Goal: Task Accomplishment & Management: Check status

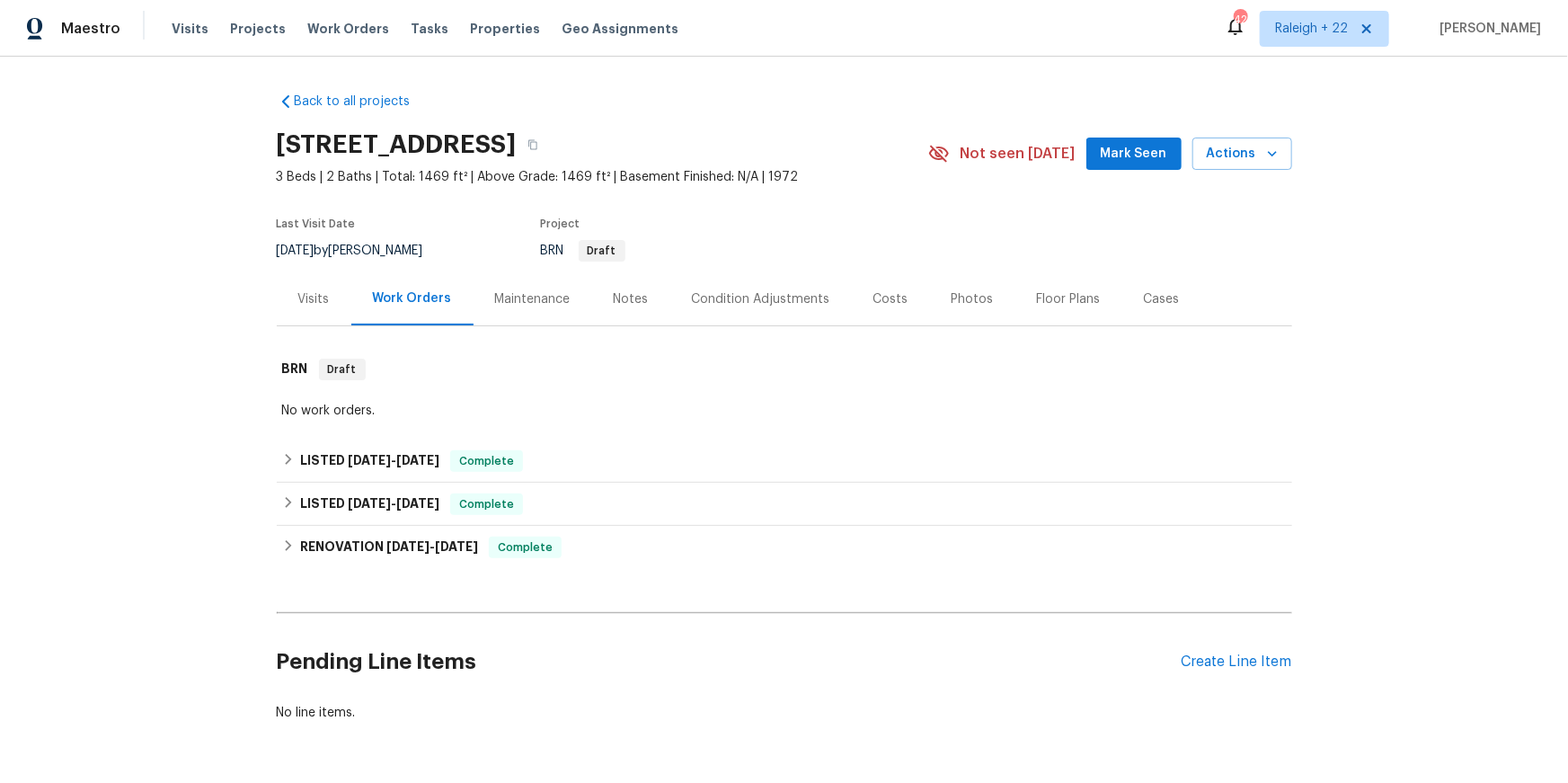
click at [320, 309] on div "Visits" at bounding box center [314, 299] width 32 height 18
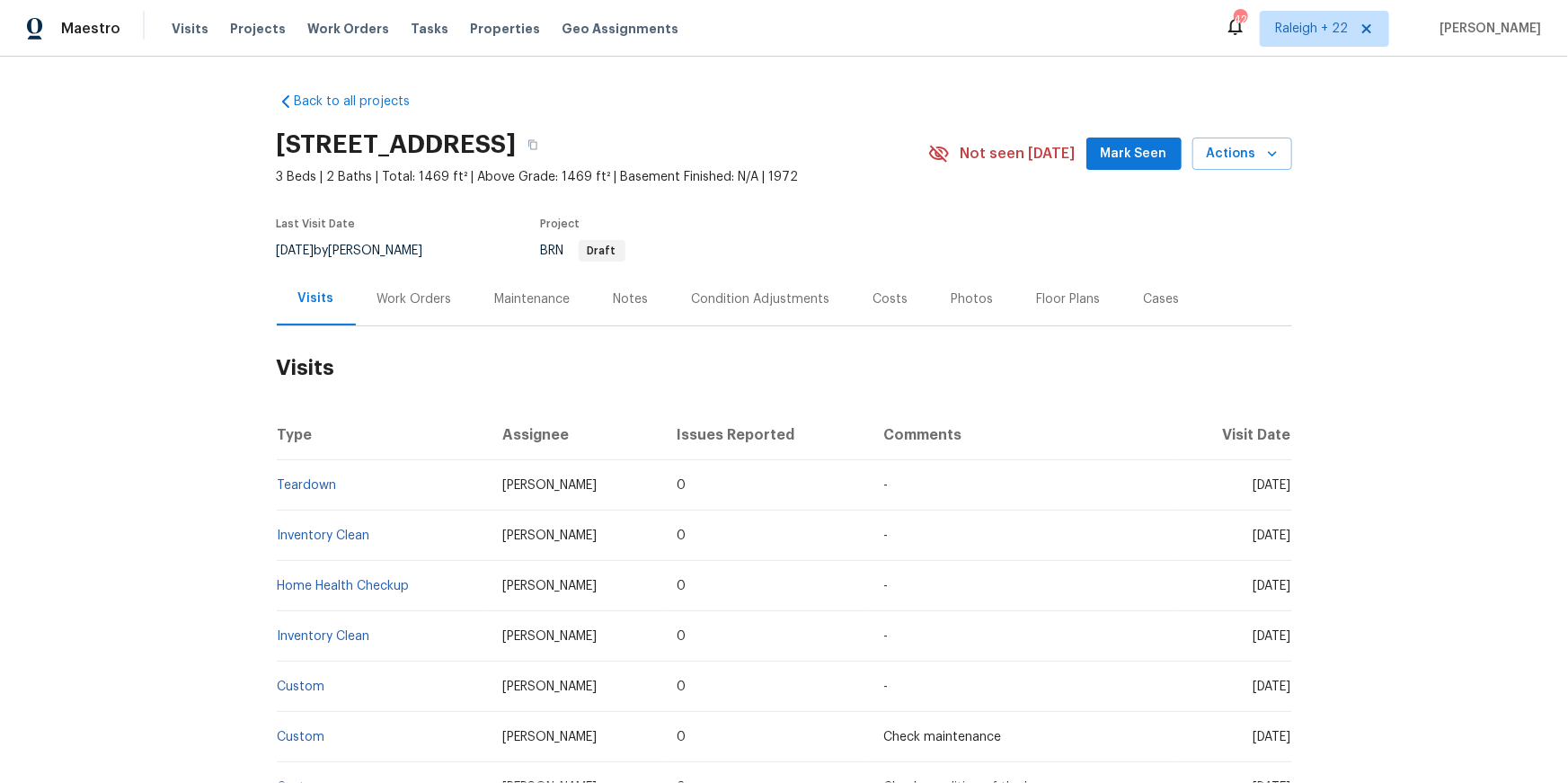
scroll to position [46, 0]
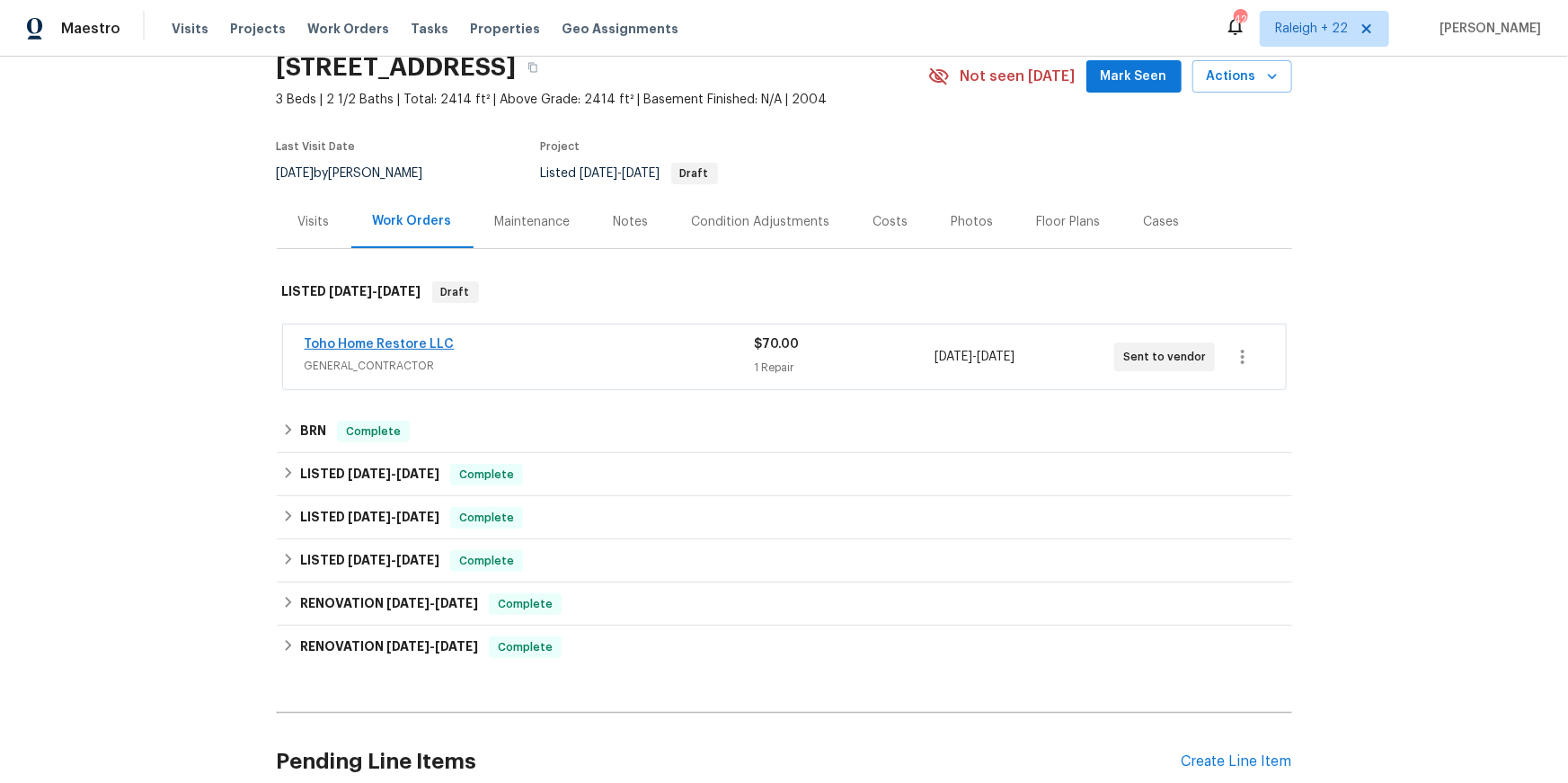
scroll to position [81, 0]
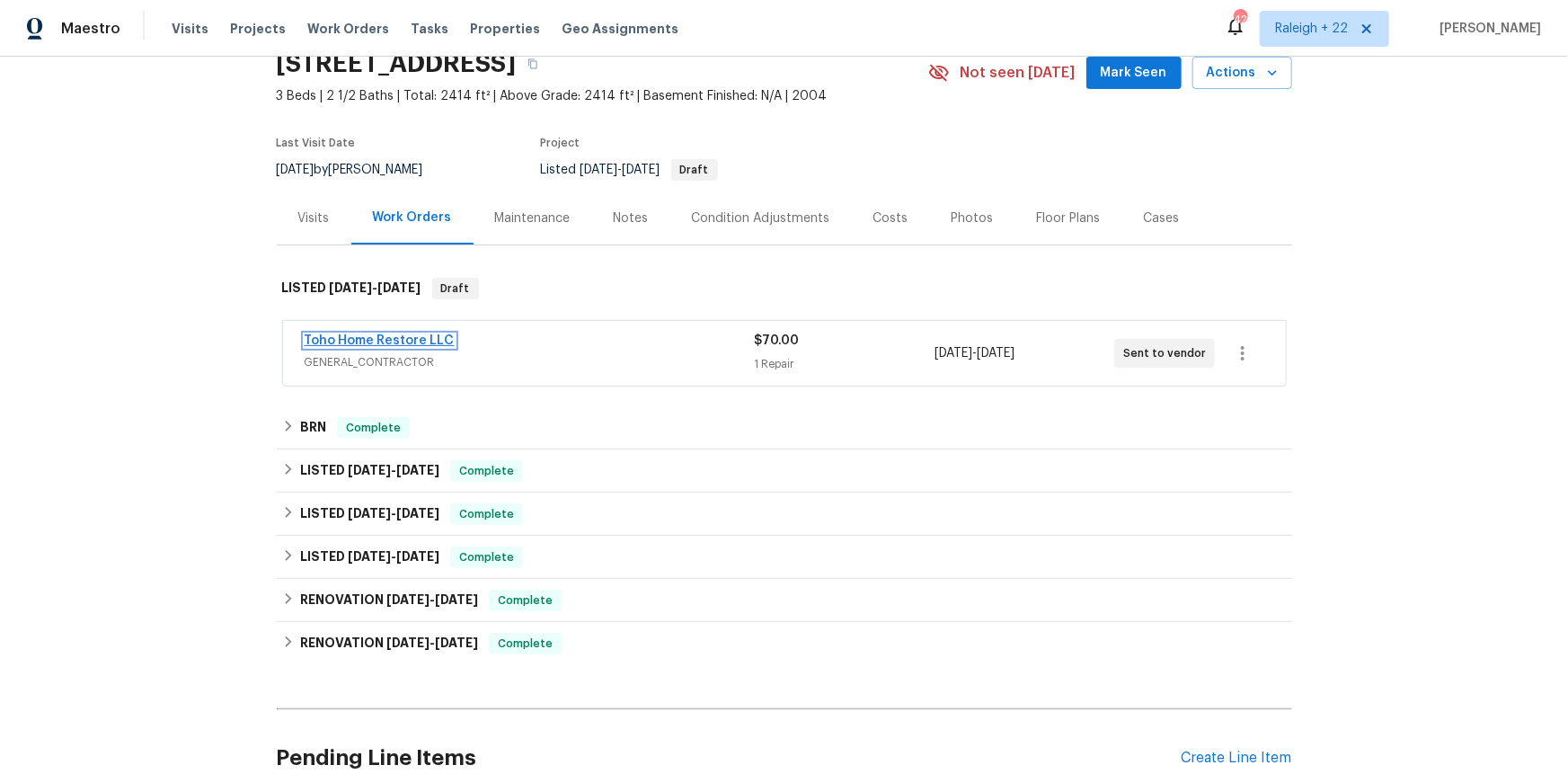
click at [396, 347] on link "Toho Home Restore LLC" at bounding box center [380, 340] width 150 height 12
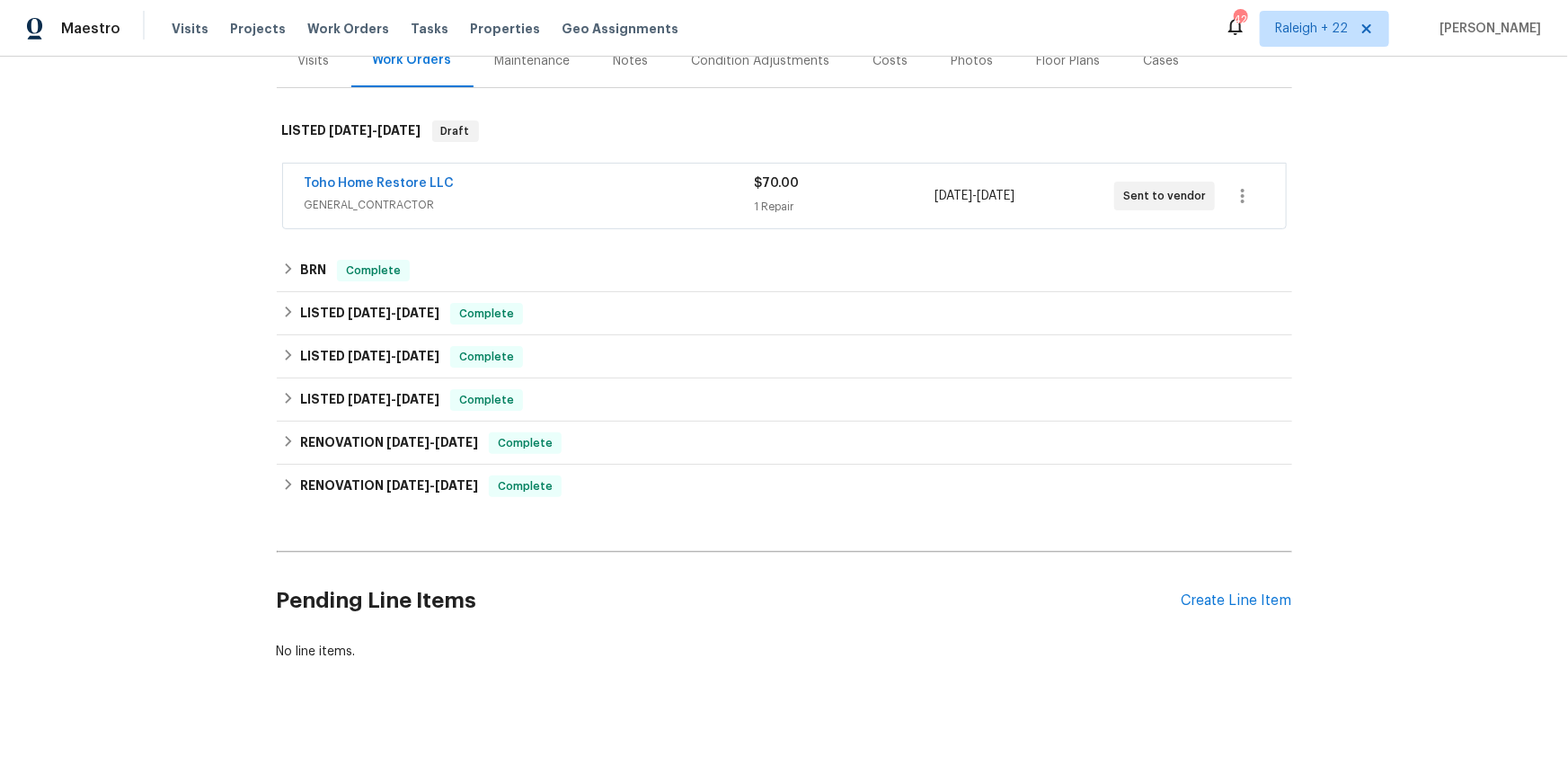
scroll to position [284, 0]
click at [304, 281] on div "BRN Complete" at bounding box center [784, 270] width 1005 height 22
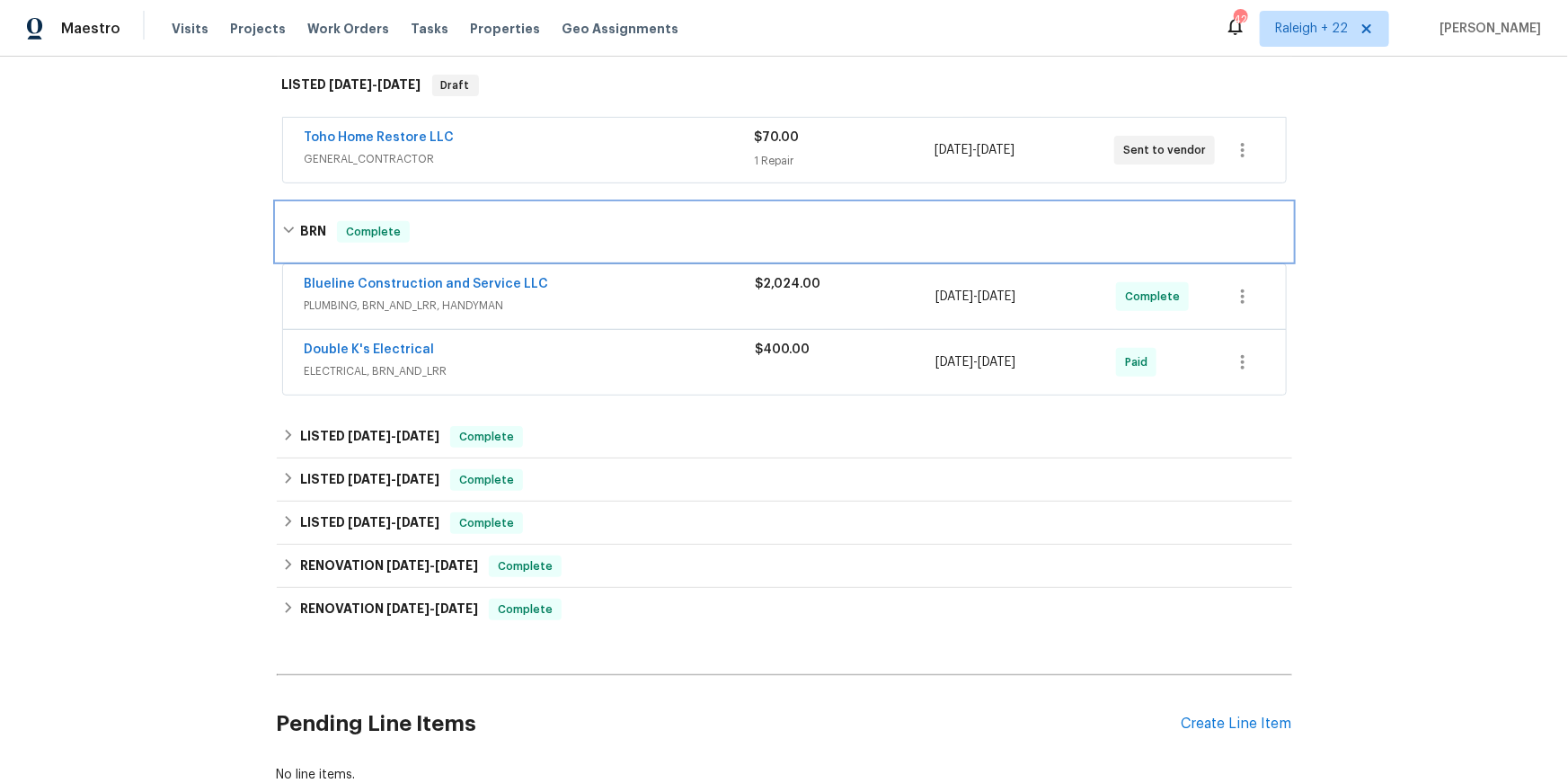
click at [304, 243] on div "BRN Complete" at bounding box center [784, 232] width 1005 height 22
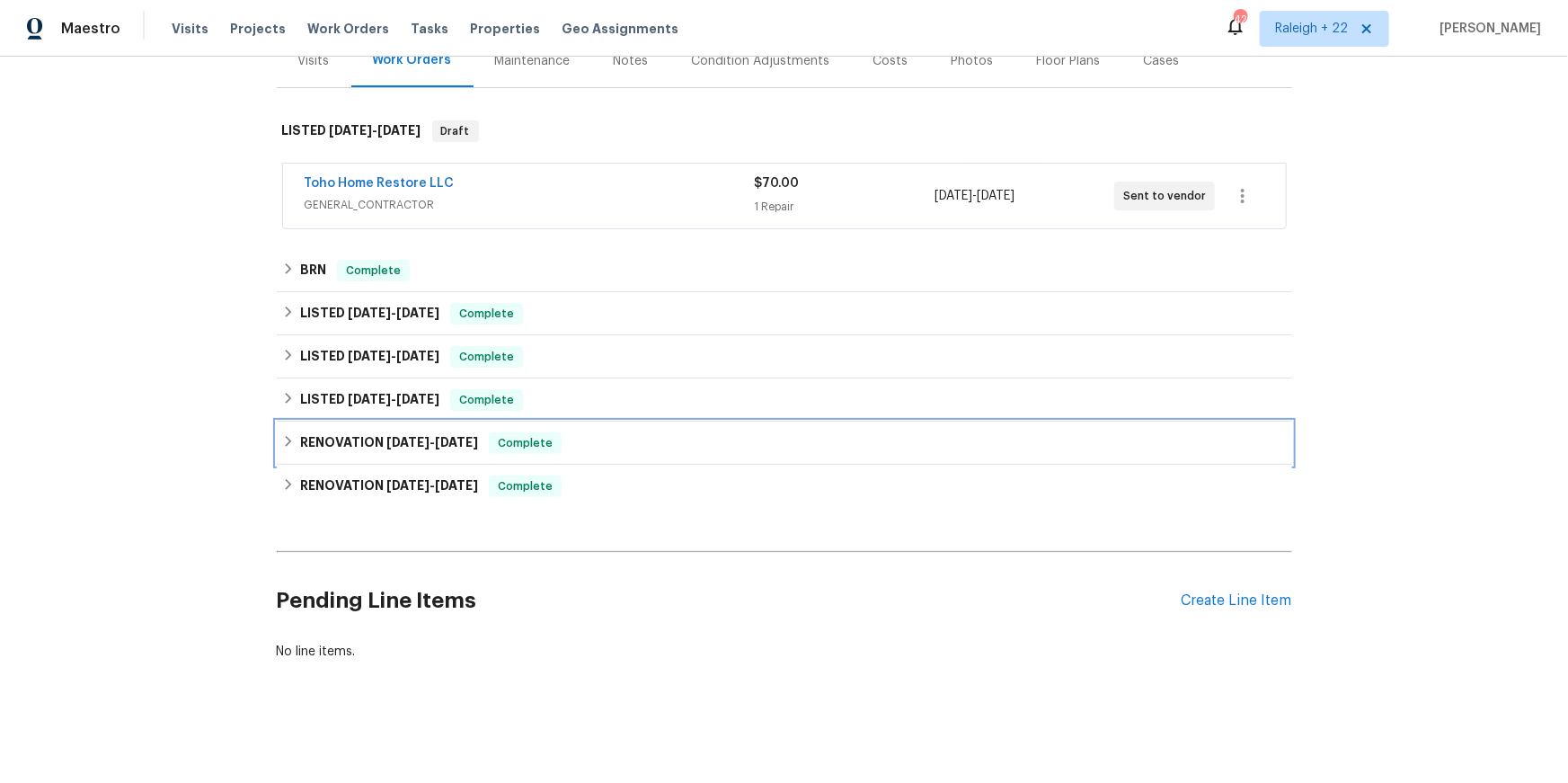
click at [290, 448] on icon at bounding box center [288, 441] width 12 height 12
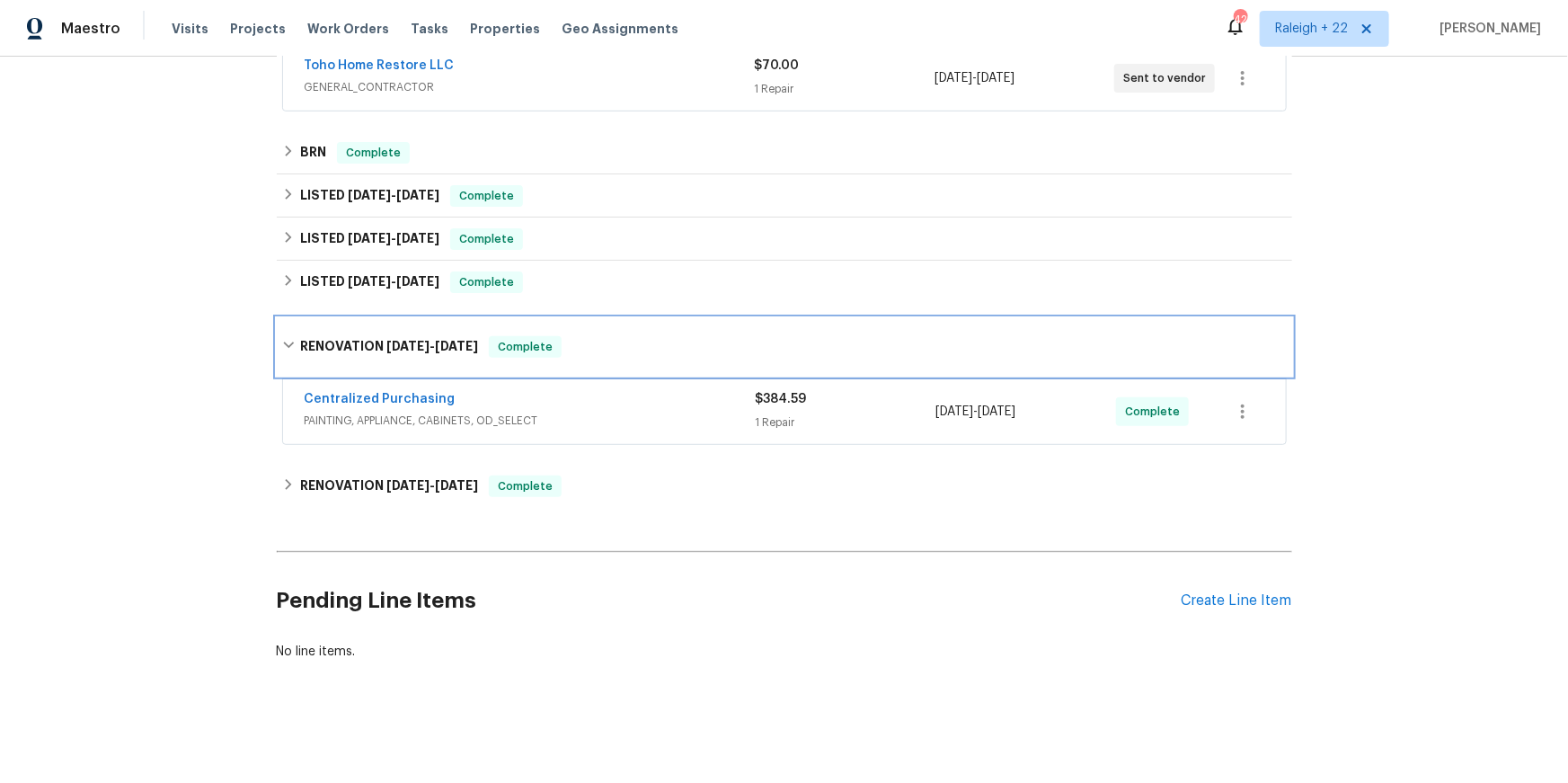
scroll to position [369, 0]
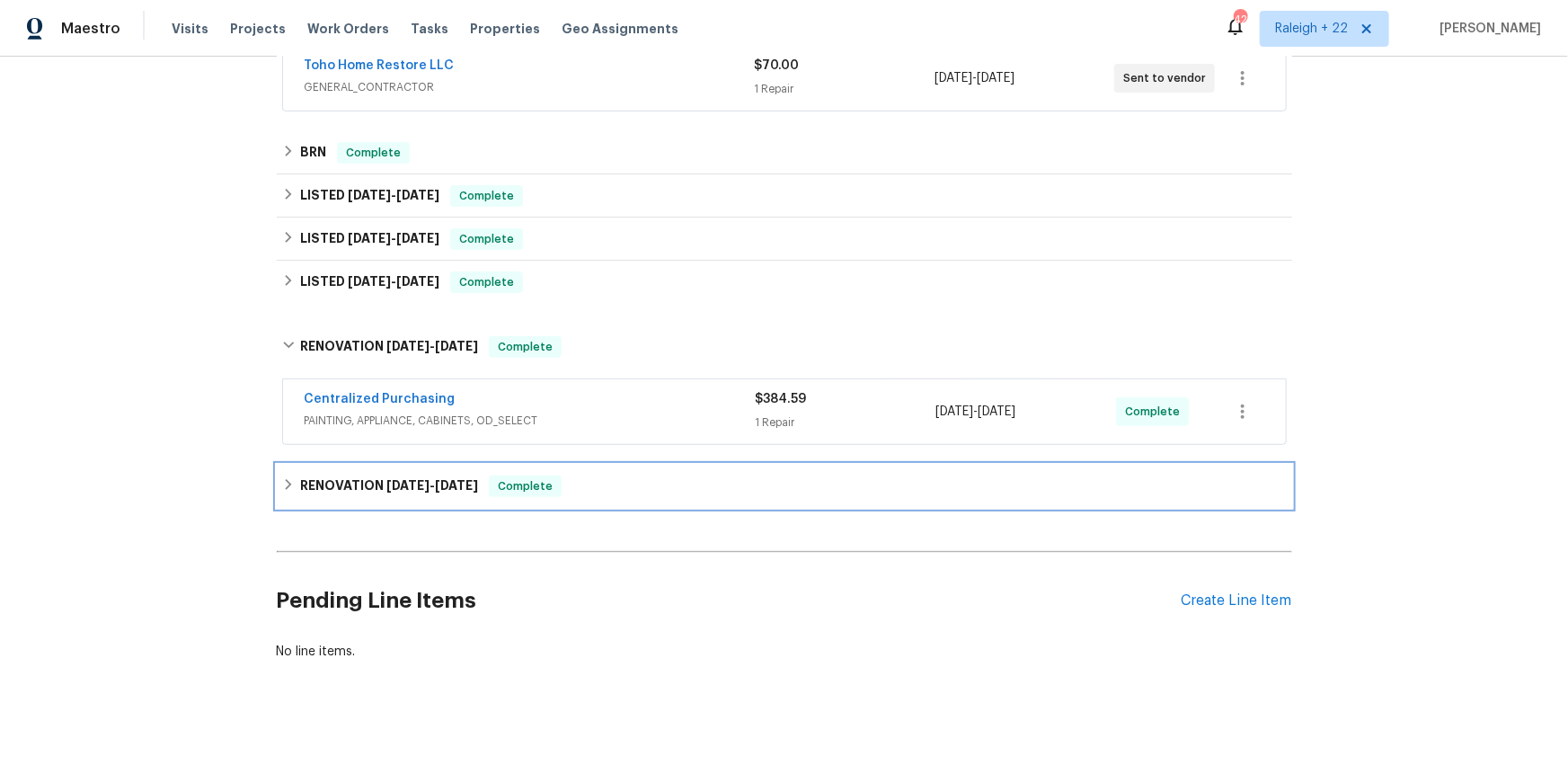
click at [295, 491] on icon at bounding box center [288, 484] width 12 height 12
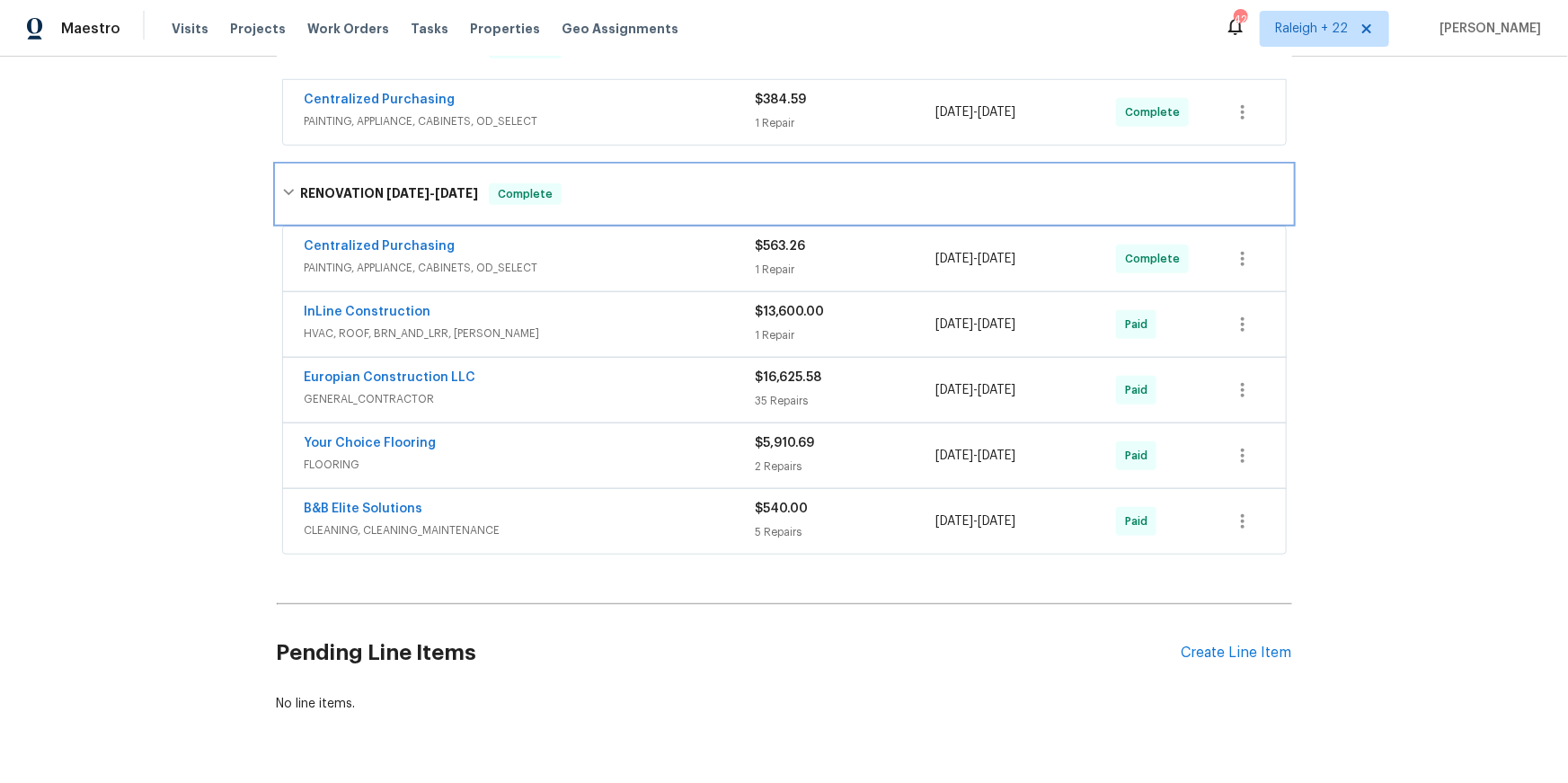
scroll to position [658, 0]
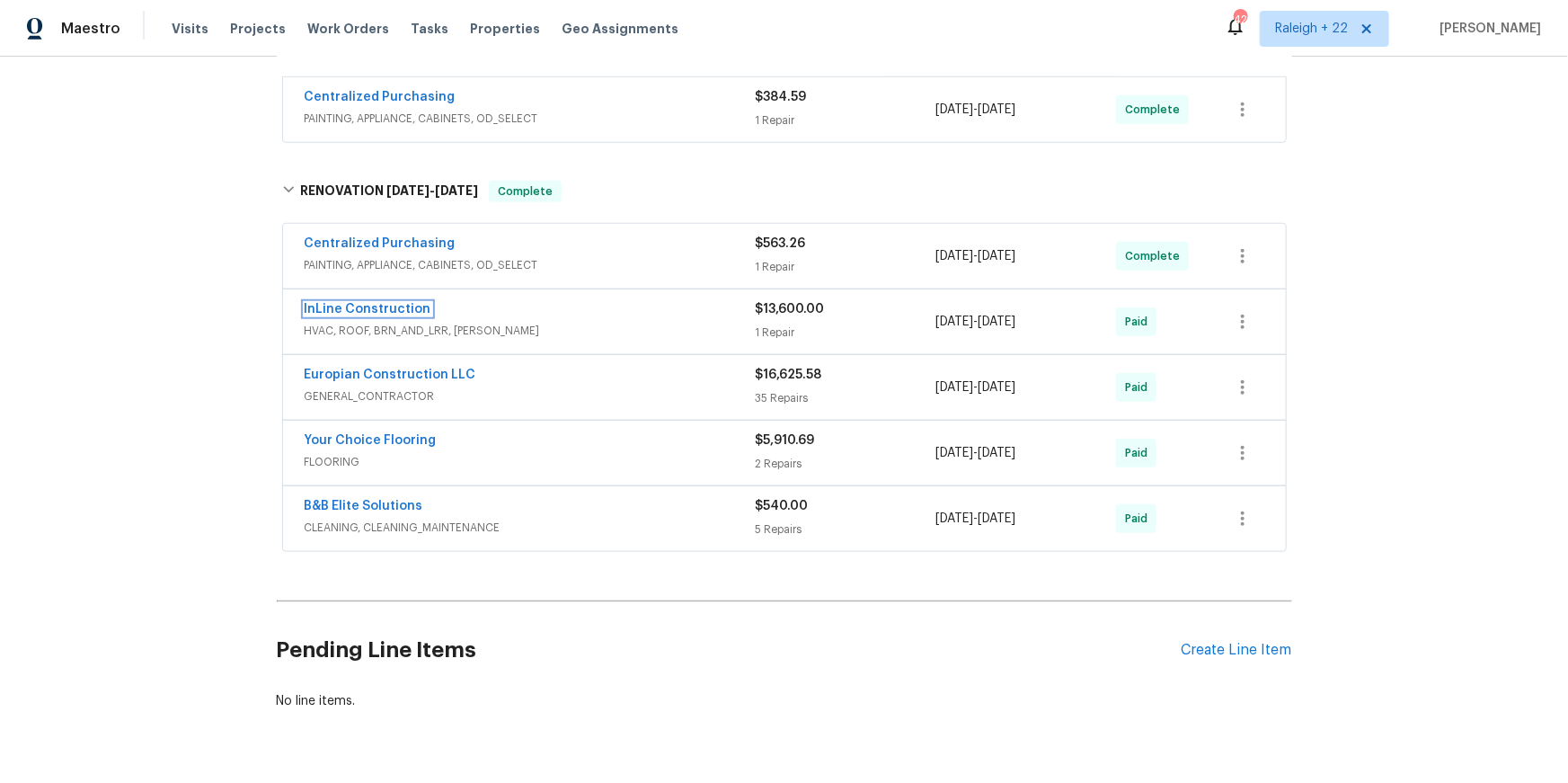
click at [388, 316] on link "InLine Construction" at bounding box center [367, 309] width 127 height 12
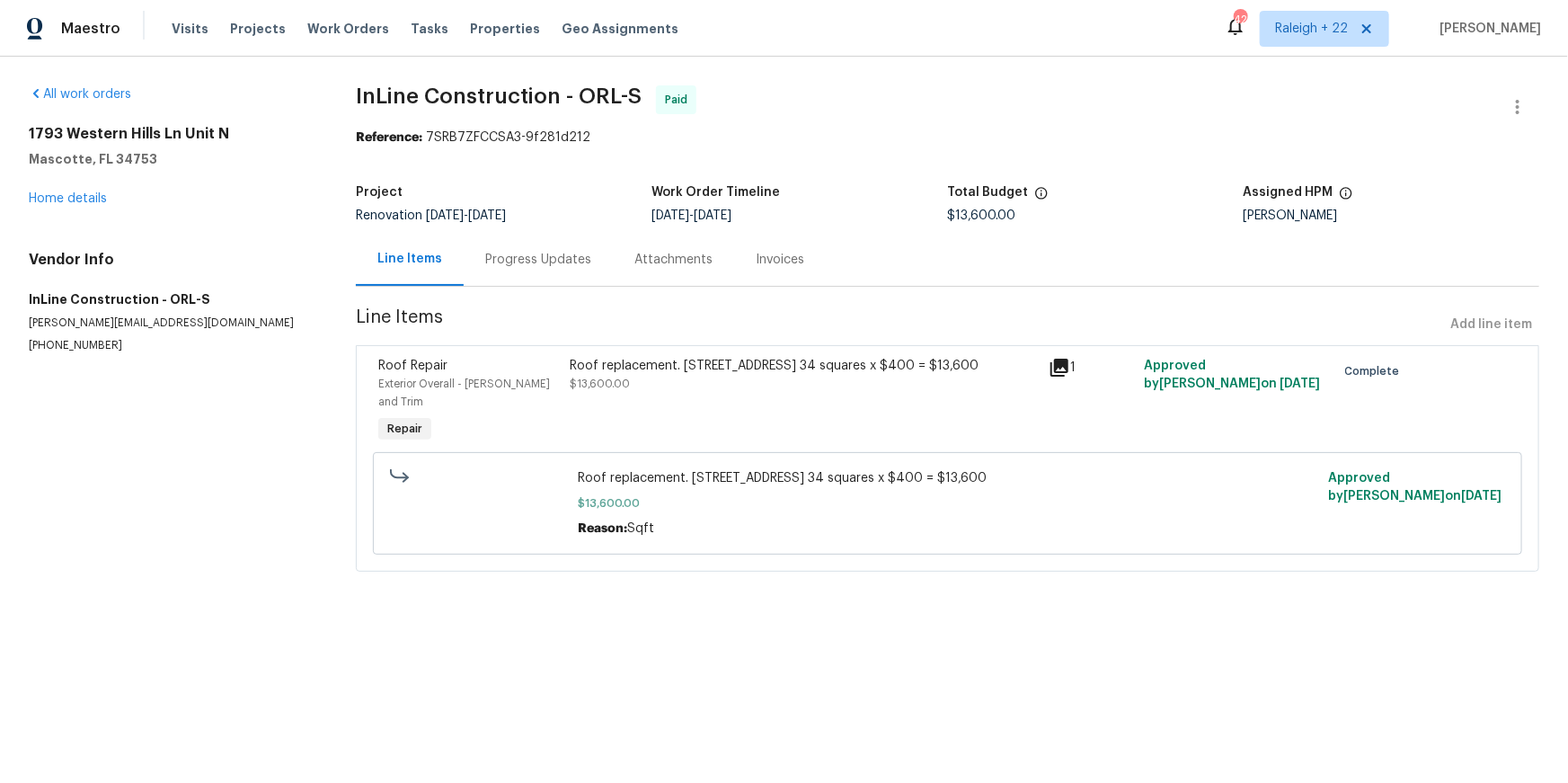
click at [547, 269] on div "Progress Updates" at bounding box center [538, 260] width 106 height 18
